Goal: Check status: Check status

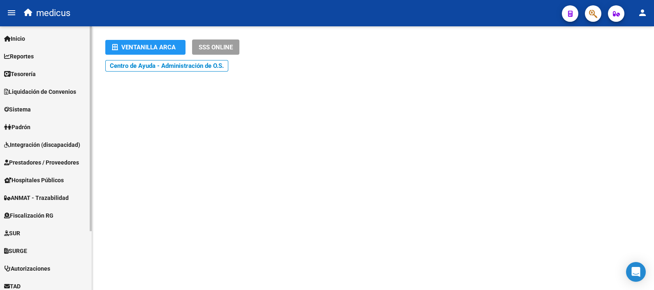
click at [40, 145] on span "Integración (discapacidad)" at bounding box center [42, 144] width 76 height 9
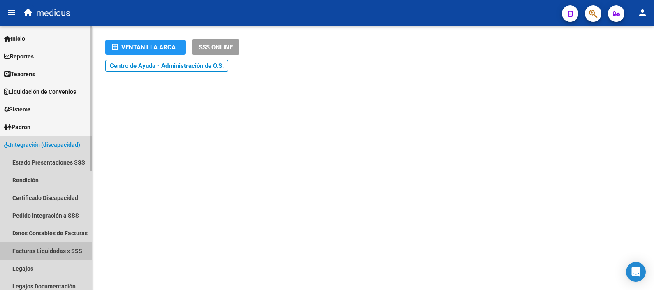
click at [31, 243] on link "Facturas Liquidadas x SSS" at bounding box center [46, 251] width 92 height 18
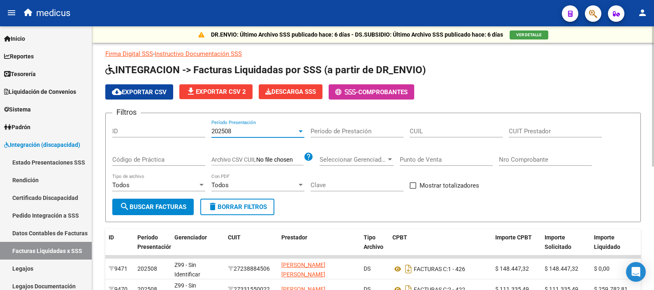
click at [288, 133] on div "202508" at bounding box center [255, 131] width 86 height 7
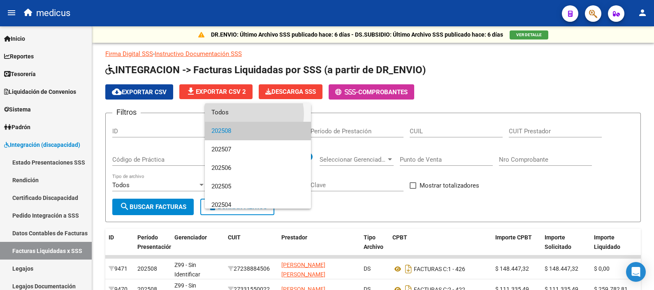
click at [249, 114] on span "Todos" at bounding box center [258, 112] width 93 height 19
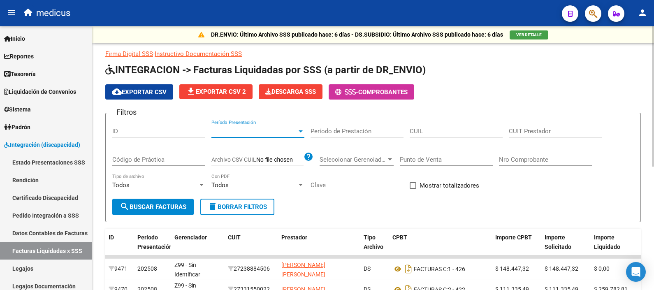
click at [551, 130] on input "CUIT Prestador" at bounding box center [555, 131] width 93 height 7
click at [419, 133] on input "CUIL" at bounding box center [456, 131] width 93 height 7
paste input "20-40242244-1"
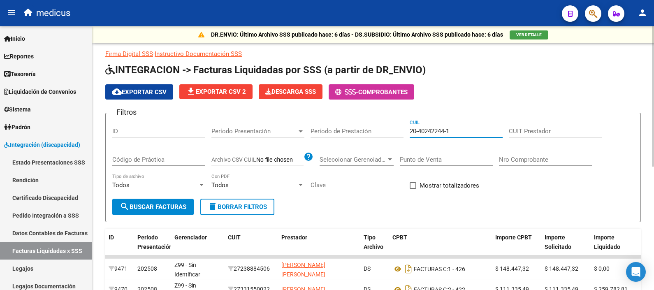
type input "20-40242244-1"
click at [170, 208] on span "search Buscar Facturas" at bounding box center [153, 206] width 67 height 7
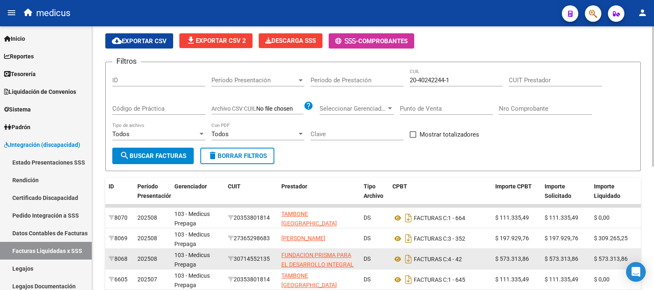
scroll to position [102, 0]
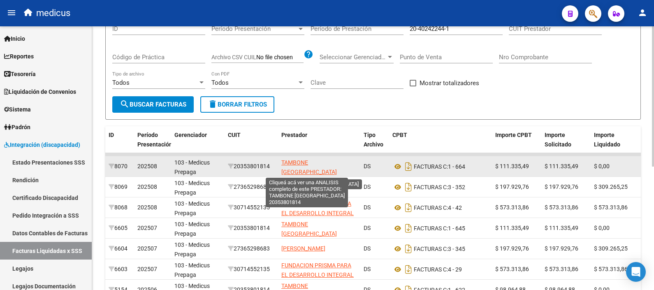
click at [293, 163] on span "TAMBONE [GEOGRAPHIC_DATA]" at bounding box center [309, 167] width 56 height 16
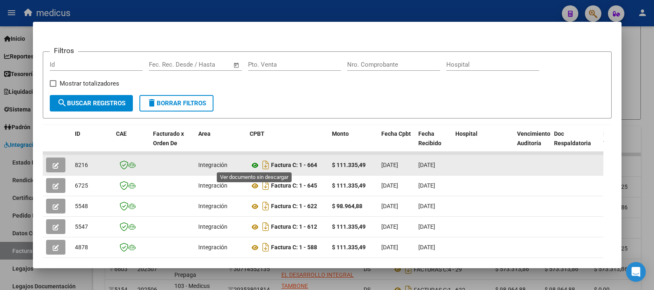
click at [255, 165] on icon at bounding box center [255, 165] width 11 height 10
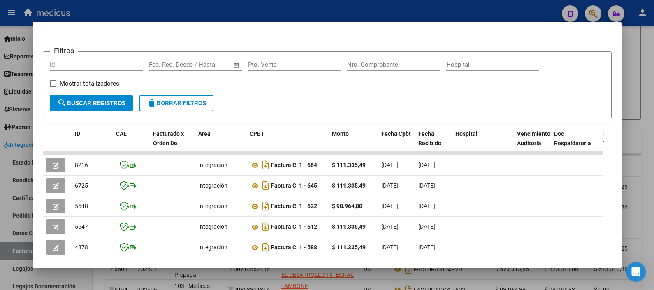
click at [628, 75] on div at bounding box center [327, 145] width 654 height 290
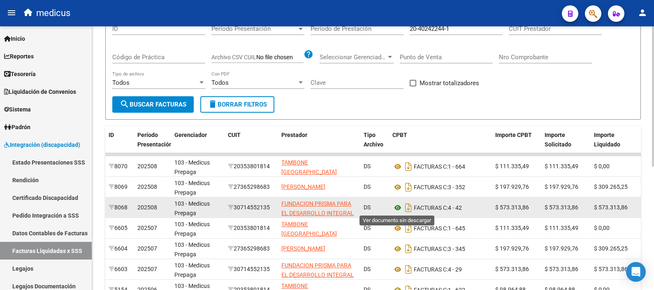
click at [399, 207] on icon at bounding box center [398, 208] width 11 height 10
